Goal: Find specific page/section: Find specific page/section

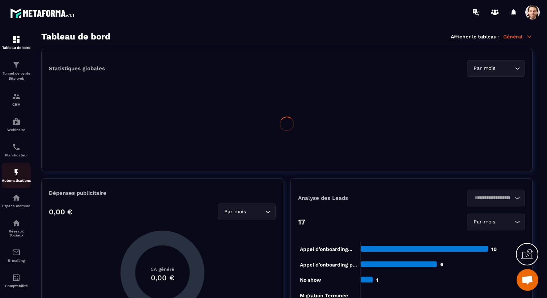
click at [12, 177] on img at bounding box center [16, 172] width 9 height 9
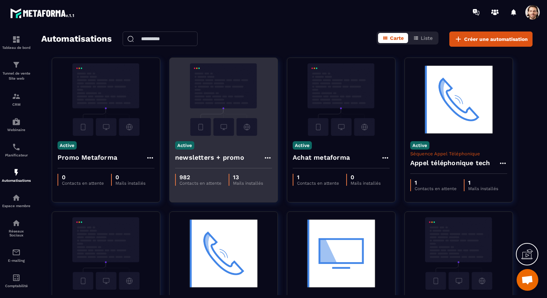
click at [210, 149] on div "Active newsletters + promo" at bounding box center [224, 152] width 108 height 33
click at [208, 159] on h4 "newsletters + promo" at bounding box center [209, 157] width 69 height 10
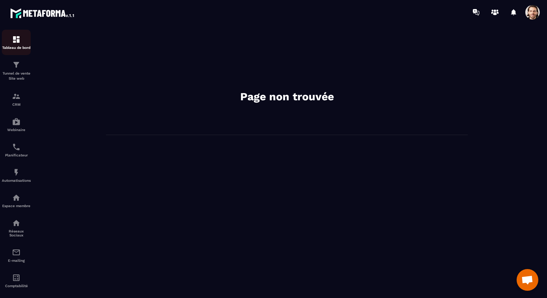
click at [20, 43] on img at bounding box center [16, 39] width 9 height 9
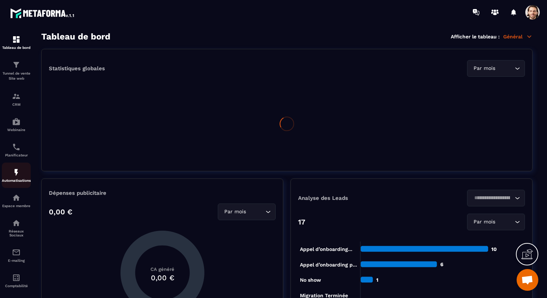
click at [18, 168] on link "Automatisations" at bounding box center [16, 175] width 29 height 25
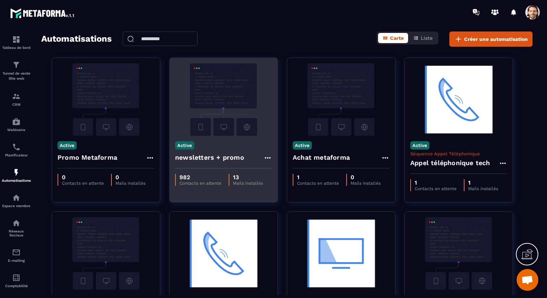
click at [218, 148] on div "Active newsletters + promo" at bounding box center [224, 152] width 108 height 33
click at [218, 158] on h4 "newsletters + promo" at bounding box center [209, 157] width 69 height 10
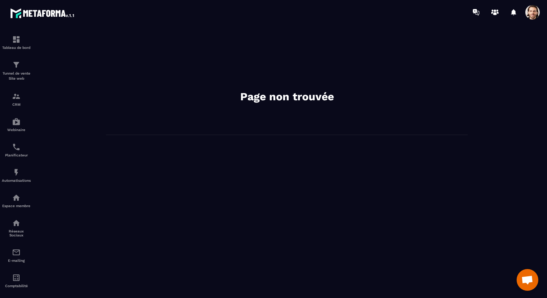
click at [524, 9] on div at bounding box center [506, 12] width 75 height 14
click at [530, 9] on span at bounding box center [533, 12] width 14 height 14
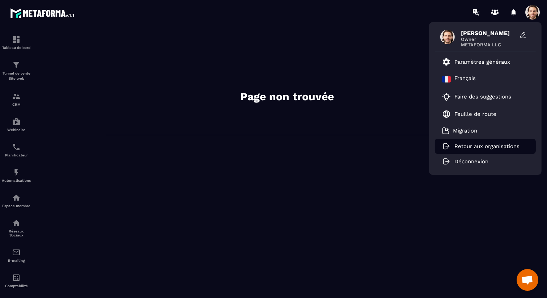
click at [478, 144] on p "Retour aux organisations" at bounding box center [487, 146] width 65 height 7
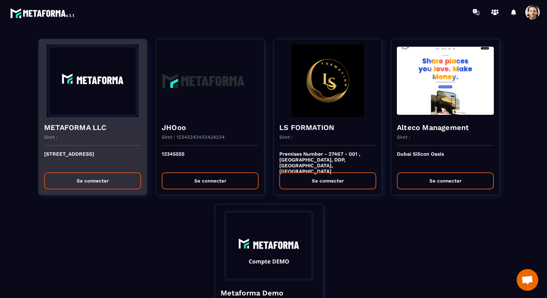
click at [128, 112] on img at bounding box center [92, 81] width 97 height 72
